Goal: Task Accomplishment & Management: Complete application form

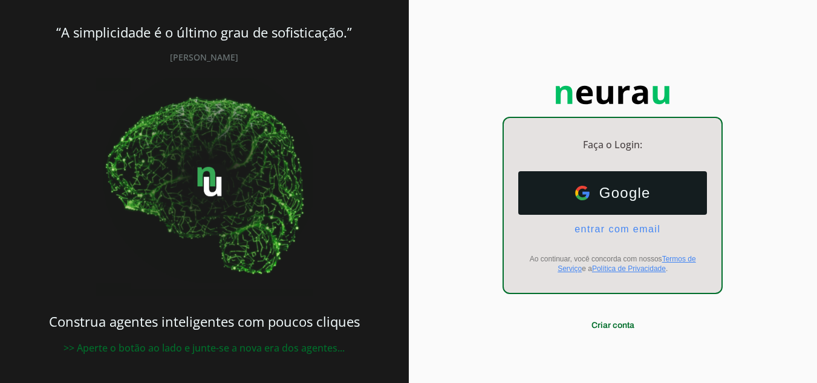
scroll to position [7, 0]
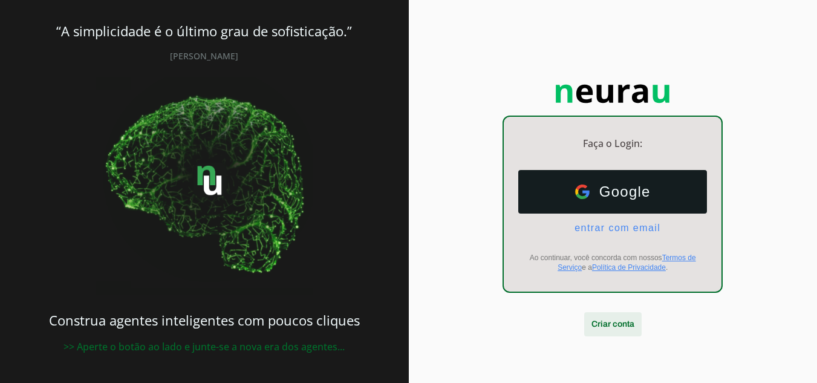
click at [619, 325] on span at bounding box center [612, 323] width 57 height 29
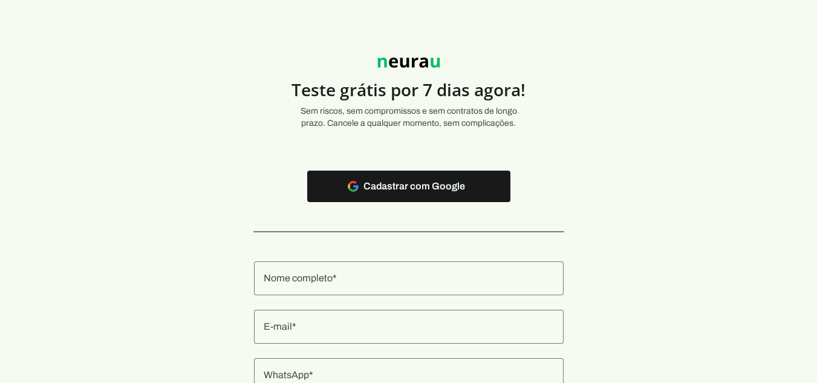
click at [412, 270] on div at bounding box center [408, 278] width 309 height 34
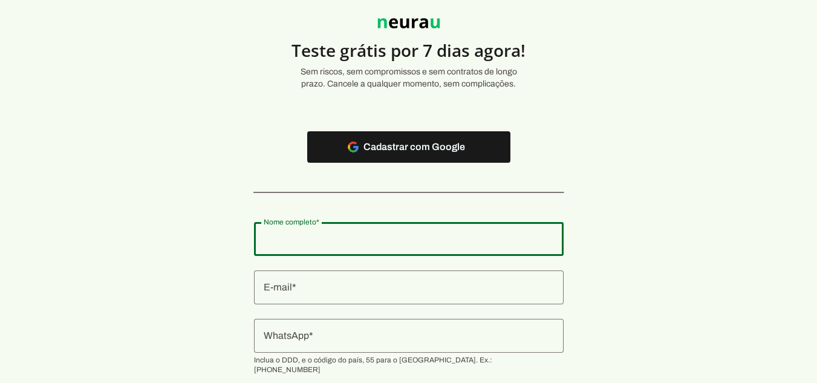
scroll to position [60, 0]
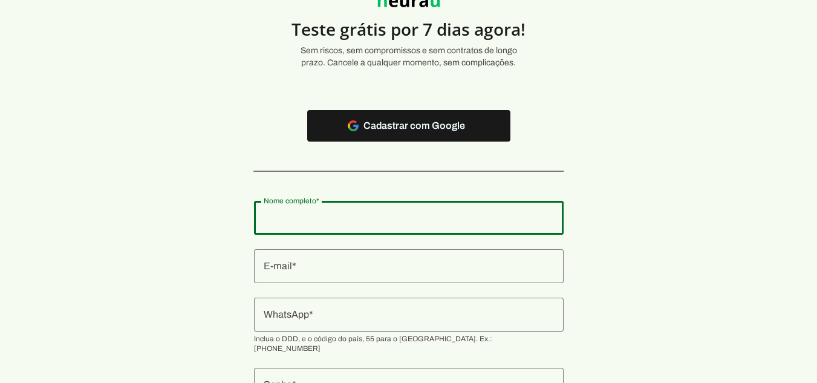
click at [355, 213] on input "Nome completo" at bounding box center [409, 217] width 290 height 15
type input "Flavio Bezerra da Silva"
type md-outlined-text-field "Flavio Bezerra da Silva"
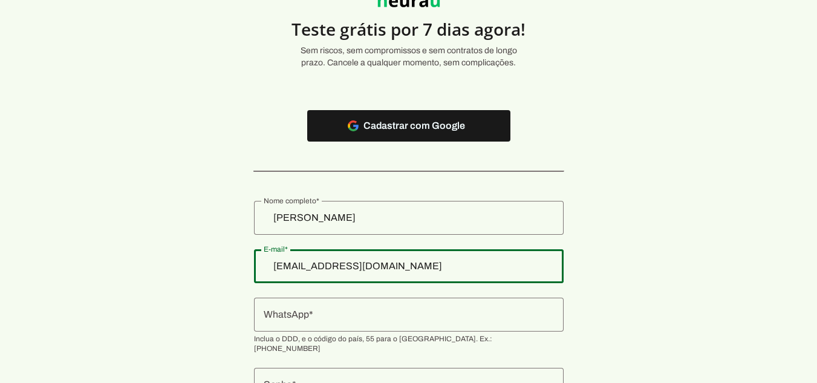
type input "fla.silva41@gmail.com"
type md-outlined-text-field "fla.silva41@gmail.com"
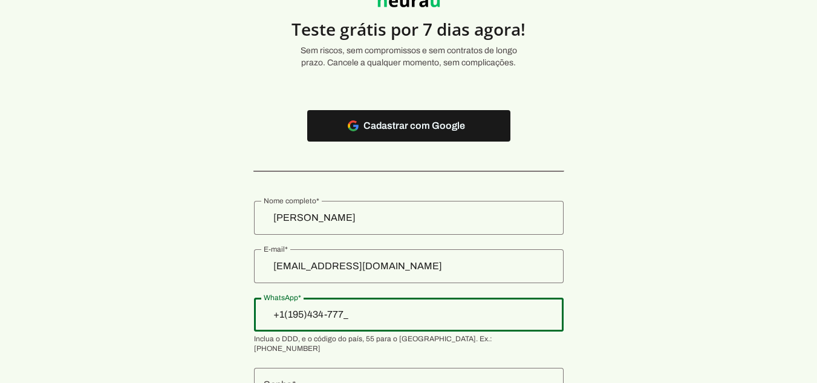
type input "+1(195)434-7777"
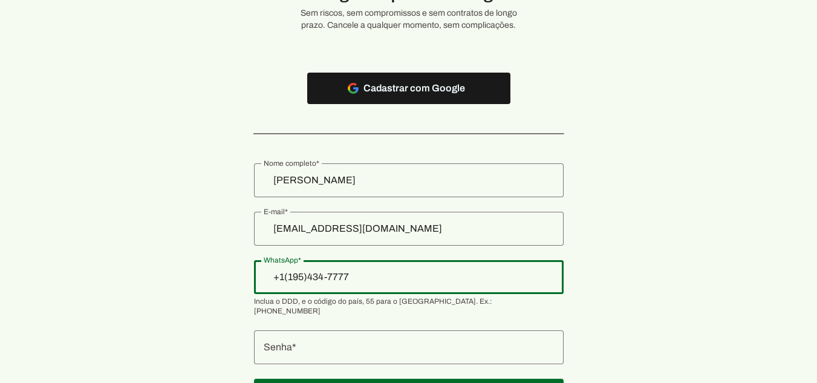
scroll to position [152, 0]
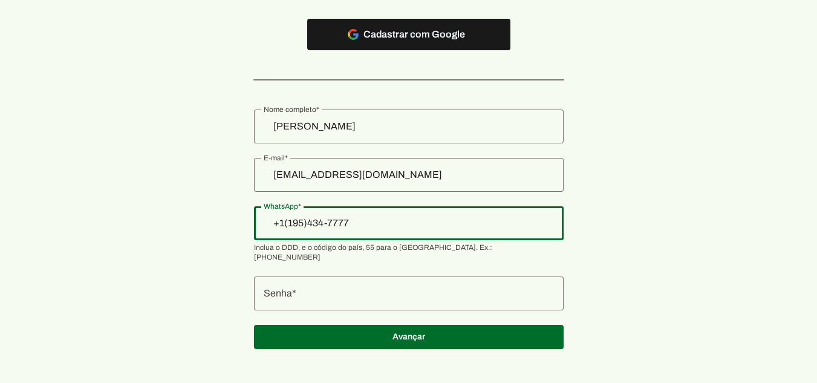
type md-outlined-text-field "+1(195)434-7777"
click at [386, 276] on div at bounding box center [408, 293] width 309 height 34
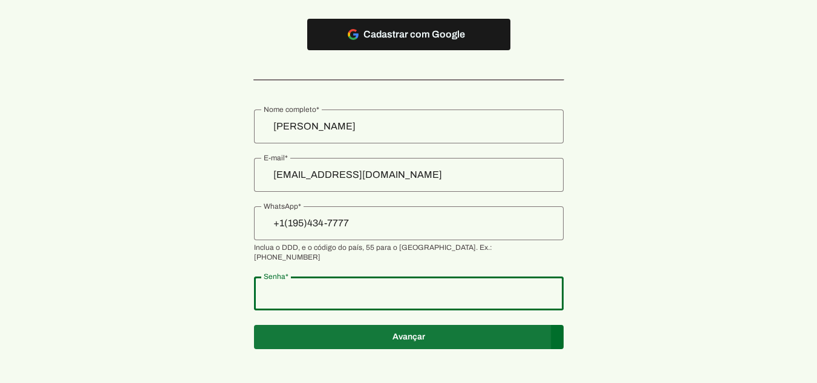
type md-outlined-text-field "Catita31@"
click at [380, 329] on span at bounding box center [408, 336] width 309 height 29
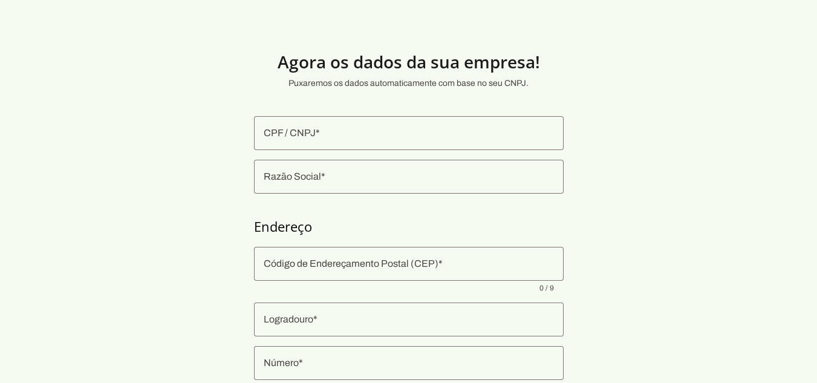
click at [389, 138] on input "CPF / CNPJ" at bounding box center [409, 133] width 290 height 15
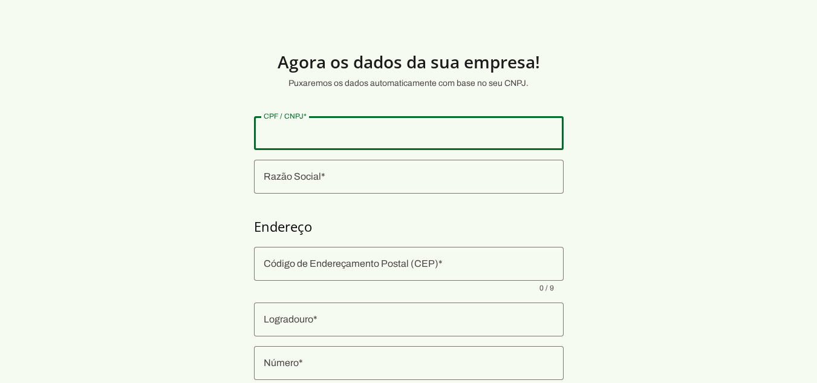
click at [342, 127] on input "CPF / CNPJ" at bounding box center [409, 133] width 290 height 15
type input "52.595.772/0001-17"
type md-outlined-text-field "52.595.772/0001-17"
click at [343, 172] on input "Razão Social" at bounding box center [409, 176] width 290 height 15
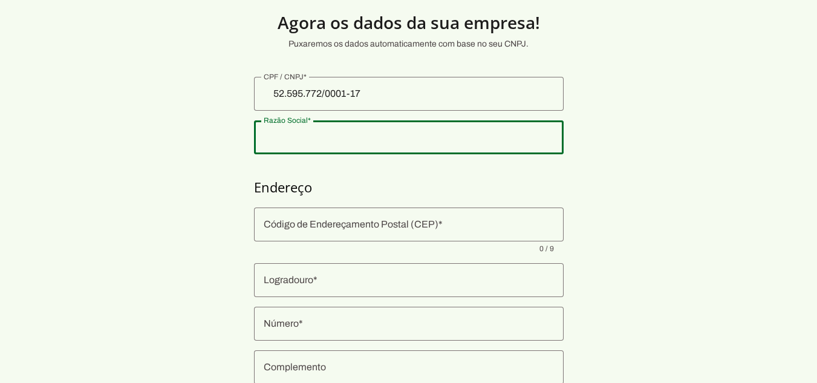
scroll to position [60, 0]
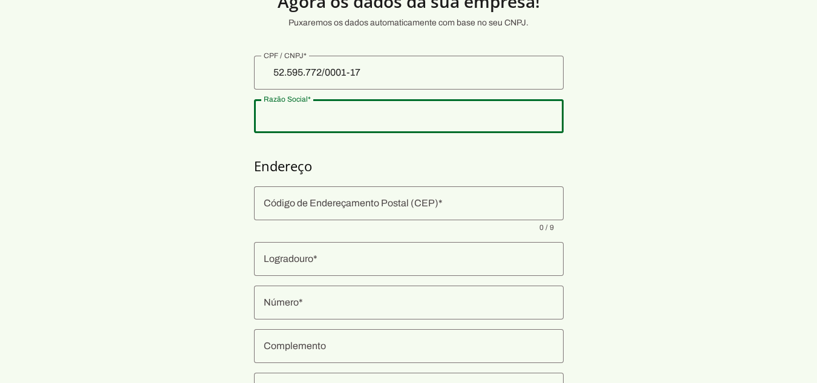
type input "CIBER LOG LTDA"
type input "03720-000"
type input "Rua Sartorio"
type input "1"
type input "Vila Paulistania"
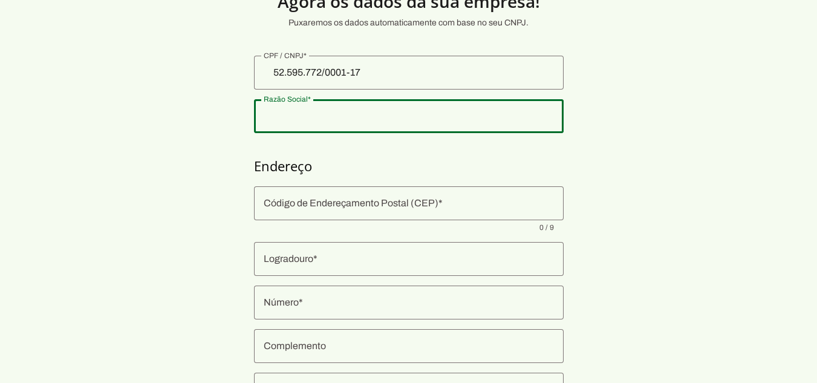
type input "São Paulo"
type input "SP"
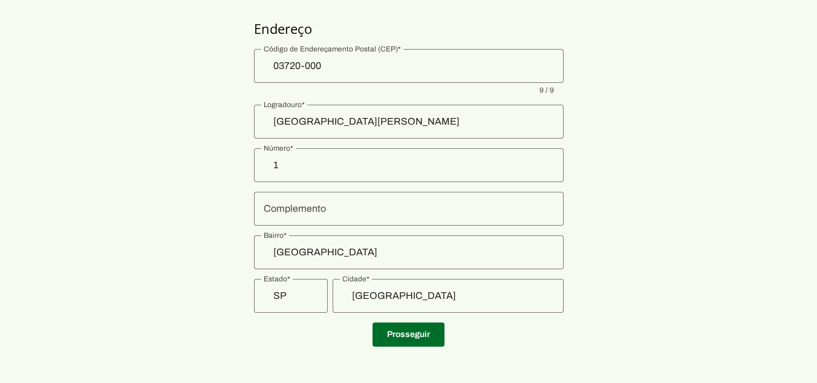
scroll to position [200, 0]
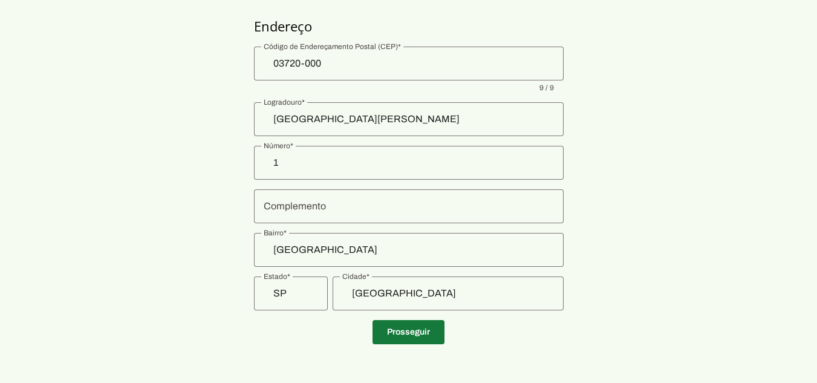
click at [409, 336] on span at bounding box center [408, 331] width 72 height 29
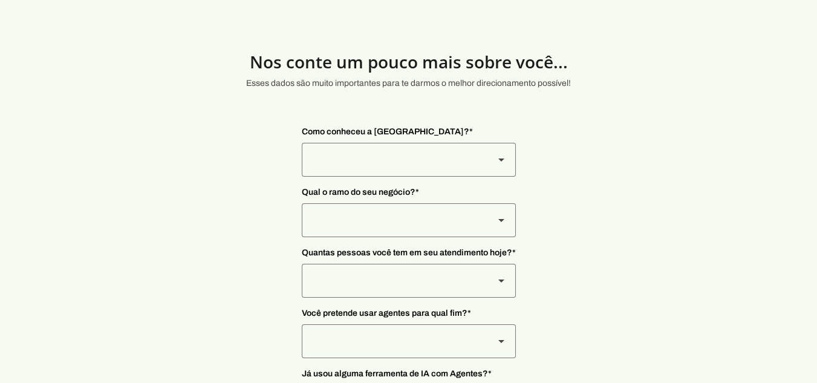
click at [500, 159] on polygon at bounding box center [501, 159] width 6 height 3
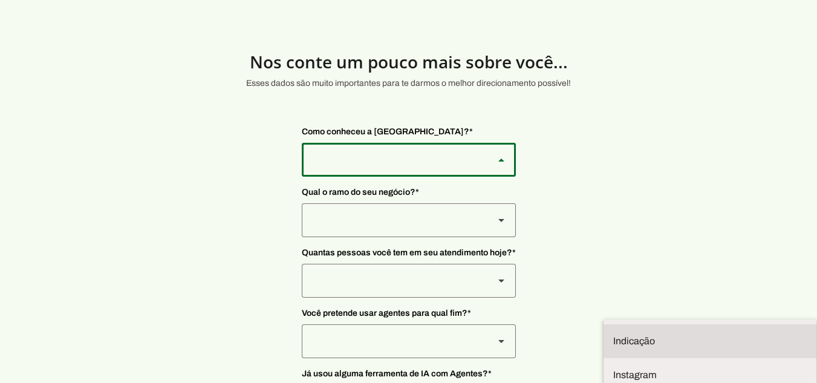
click at [0, 0] on slot "Indicação" at bounding box center [0, 0] width 0 height 0
type md-outlined-select "NW0Npec8Jvm64GSjAjvQ"
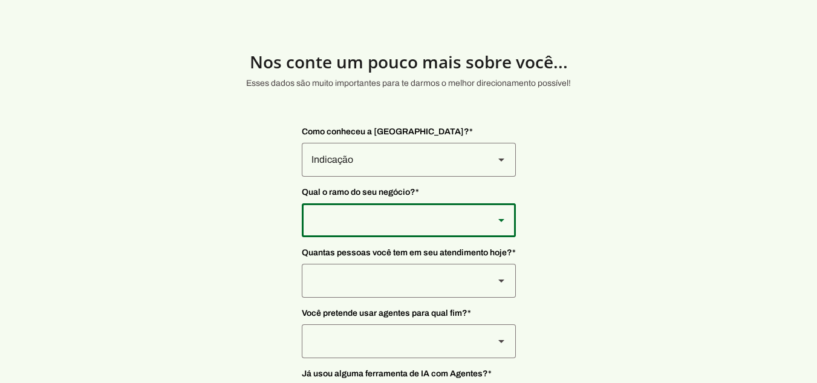
click at [503, 219] on icon at bounding box center [501, 220] width 6 height 3
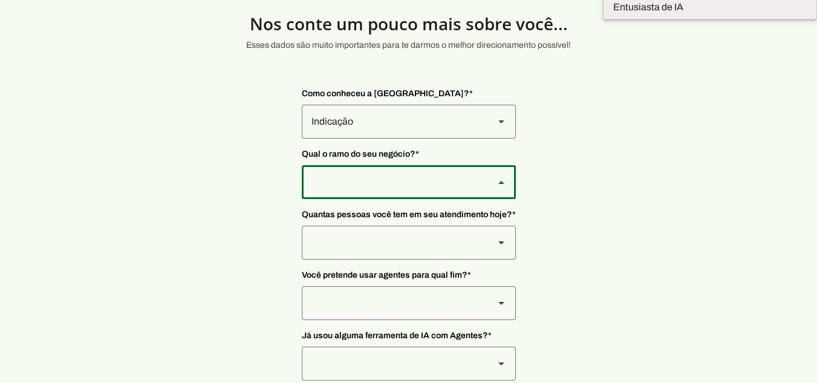
scroll to position [44, 0]
type md-outlined-select "PdBvFalRKZEXjQ8yR20Z"
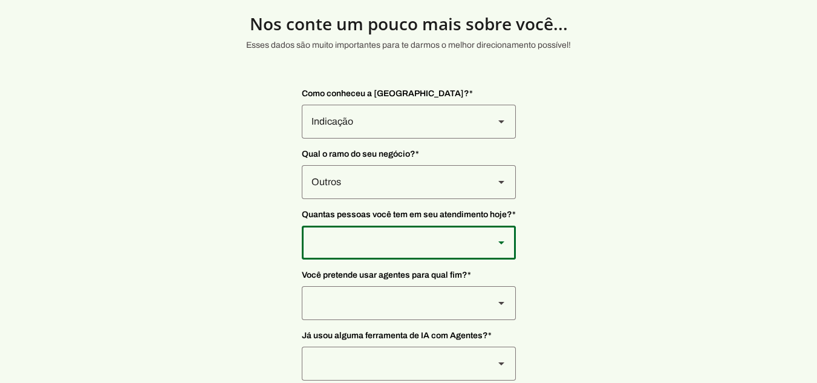
click at [499, 241] on polygon at bounding box center [501, 242] width 6 height 3
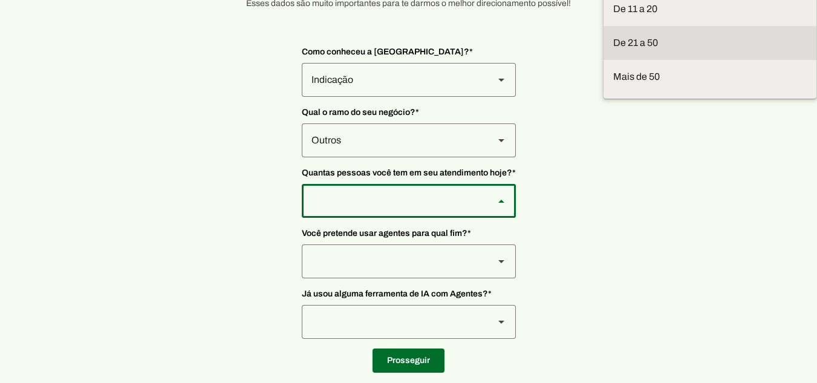
scroll to position [99, 0]
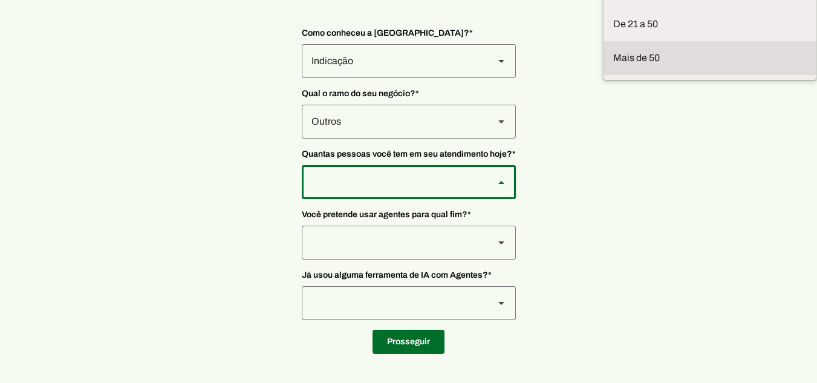
click at [0, 0] on slot "Mais de 50" at bounding box center [0, 0] width 0 height 0
type md-outlined-select "7dq5P0Lp8HJpi1TWB585"
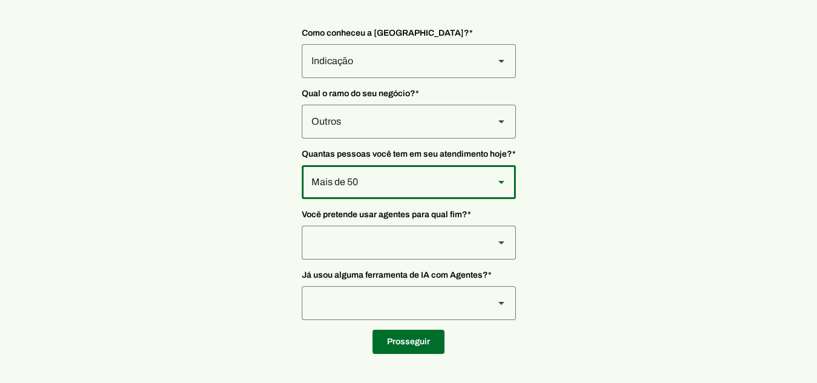
click at [503, 244] on icon at bounding box center [501, 242] width 6 height 3
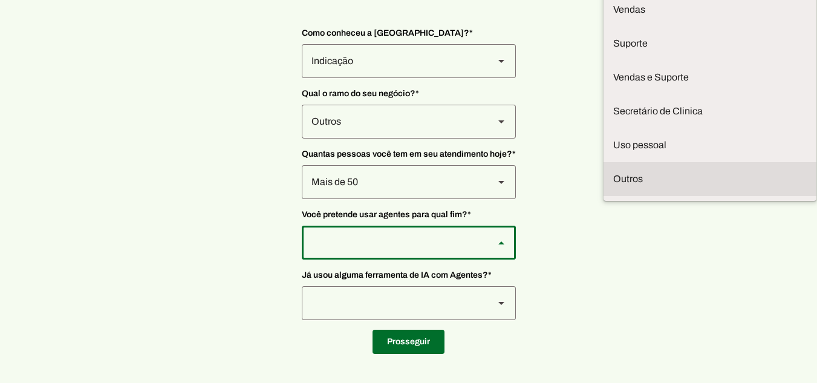
click at [0, 0] on slot "Outros" at bounding box center [0, 0] width 0 height 0
type md-outlined-select "TQ03nJjaFpOavTUYmmuq"
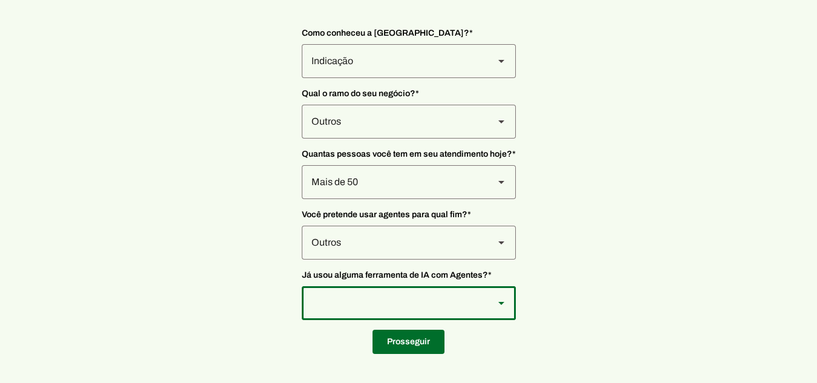
click at [500, 302] on icon at bounding box center [501, 303] width 6 height 3
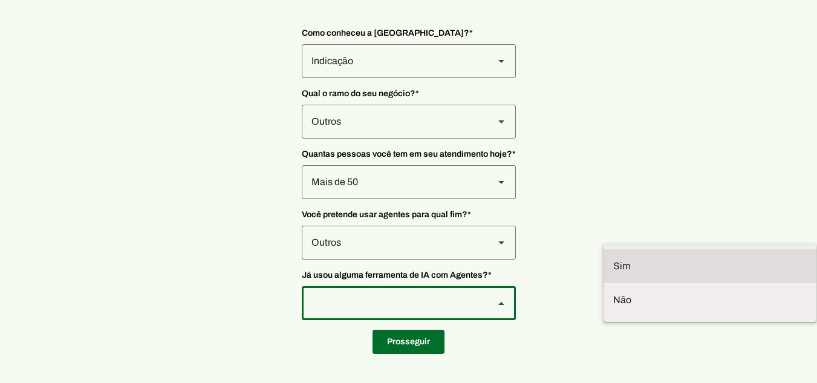
click at [613, 259] on slot at bounding box center [709, 266] width 193 height 15
type md-outlined-select "VW4vzTVOoC6mj29ueI2H"
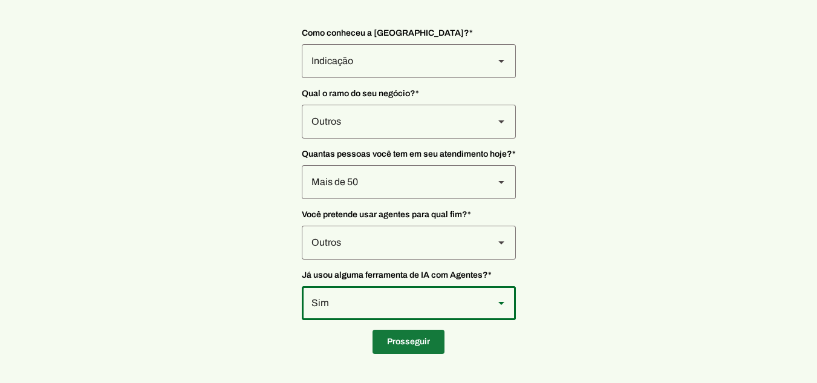
click at [421, 349] on span at bounding box center [408, 341] width 72 height 29
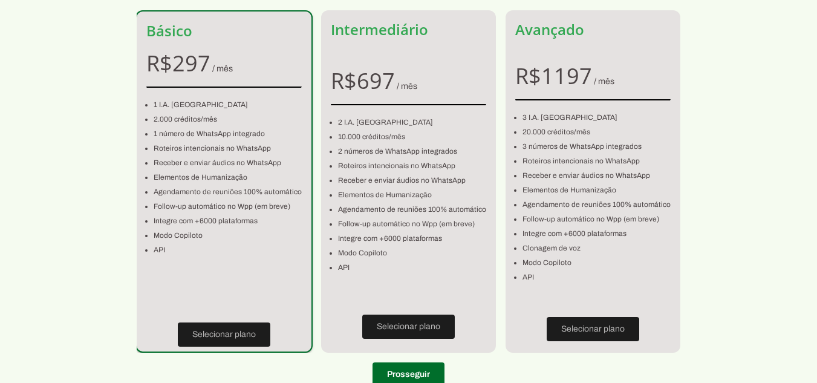
scroll to position [104, 0]
